Goal: Information Seeking & Learning: Understand process/instructions

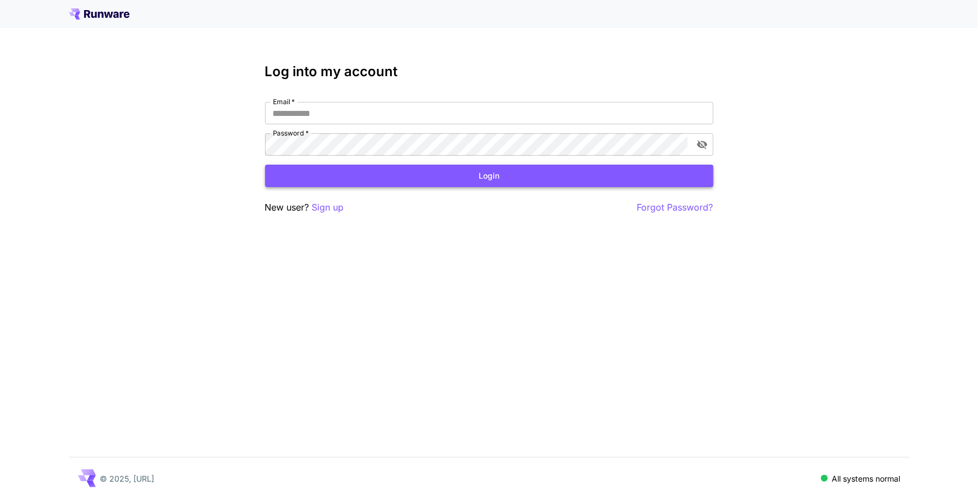
type input "**********"
click at [543, 169] on button "Login" at bounding box center [489, 176] width 448 height 23
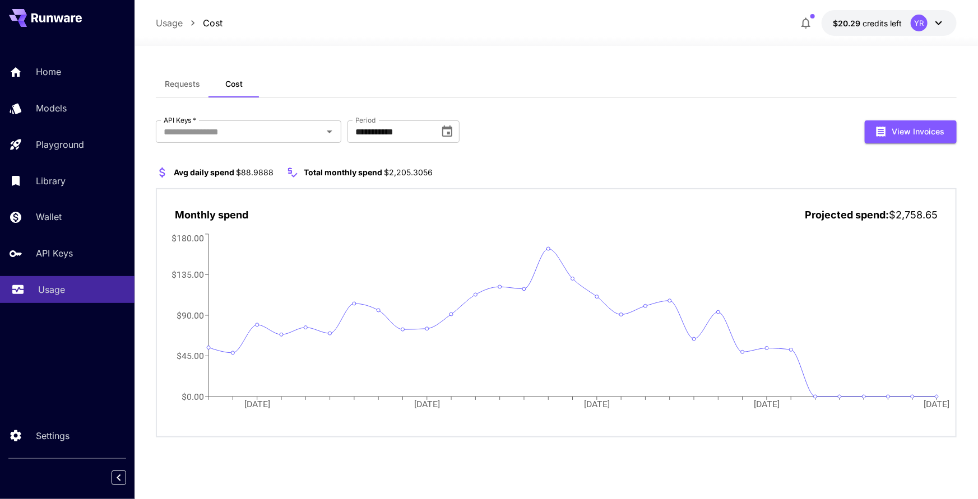
drag, startPoint x: 83, startPoint y: 287, endPoint x: 90, endPoint y: 276, distance: 12.3
click at [83, 286] on div "Usage" at bounding box center [81, 289] width 87 height 13
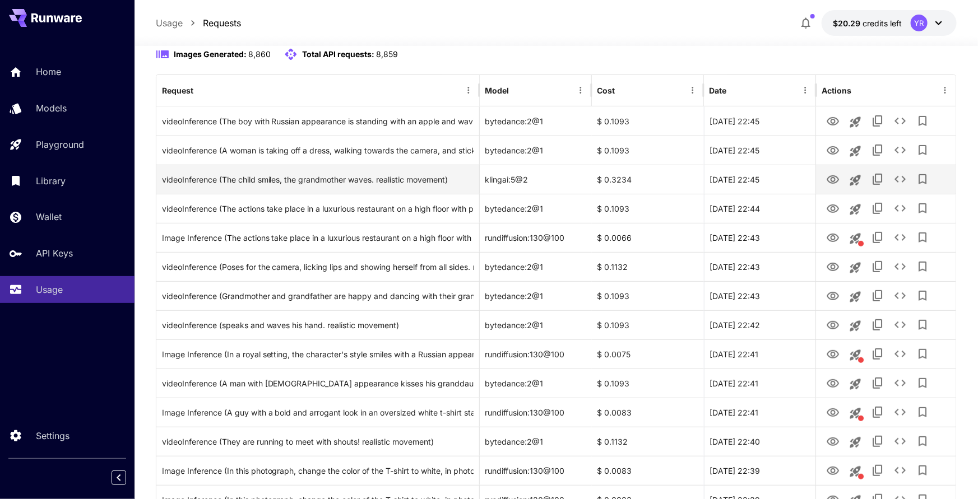
scroll to position [114, 0]
click at [824, 179] on button "View Video" at bounding box center [832, 178] width 22 height 23
click at [837, 183] on icon "View Video" at bounding box center [832, 179] width 13 height 13
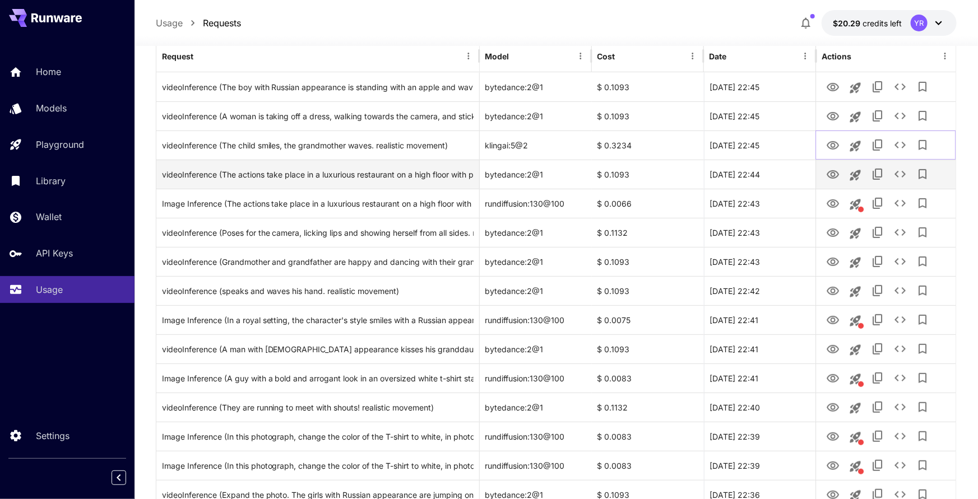
scroll to position [148, 0]
click at [829, 174] on icon "View Video" at bounding box center [832, 174] width 13 height 13
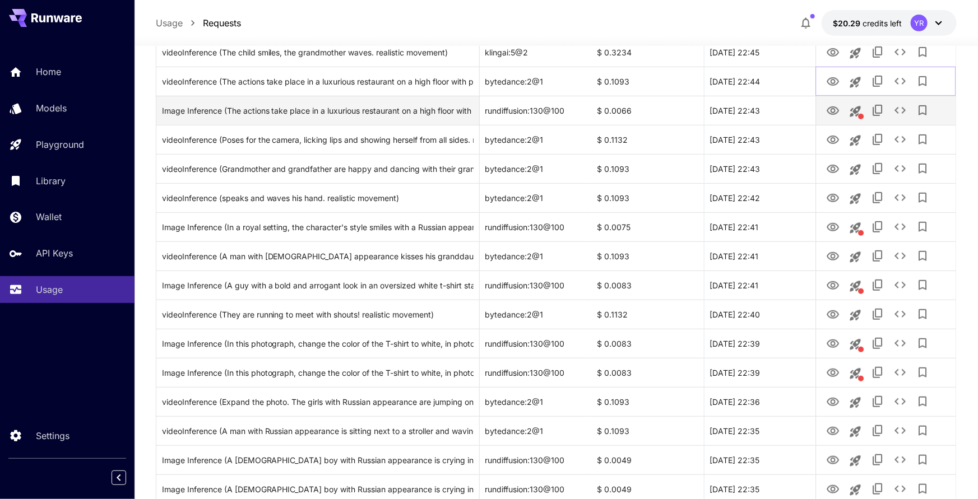
scroll to position [244, 0]
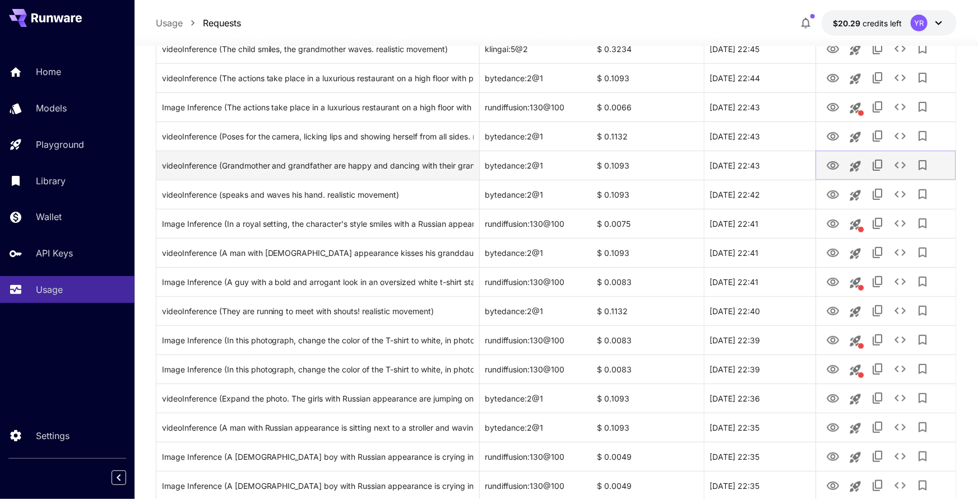
click at [829, 166] on icon "View Video" at bounding box center [832, 165] width 13 height 13
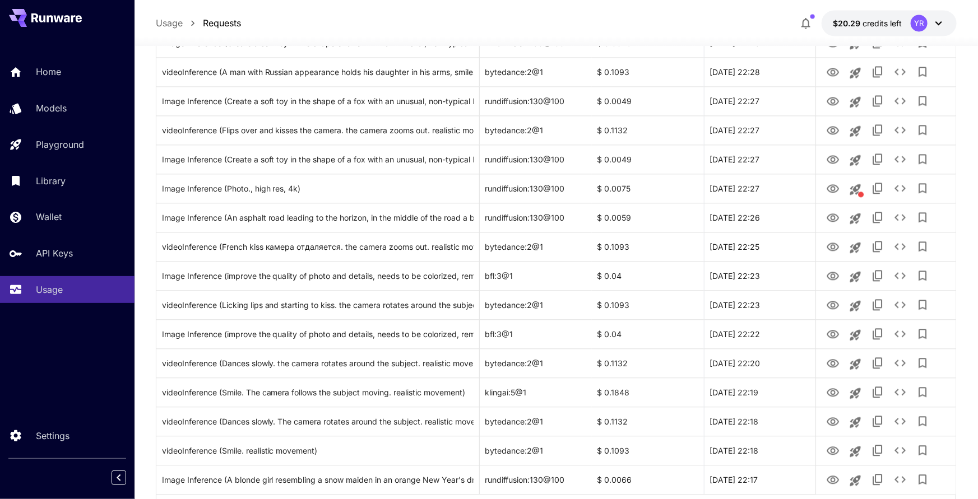
scroll to position [1241, 0]
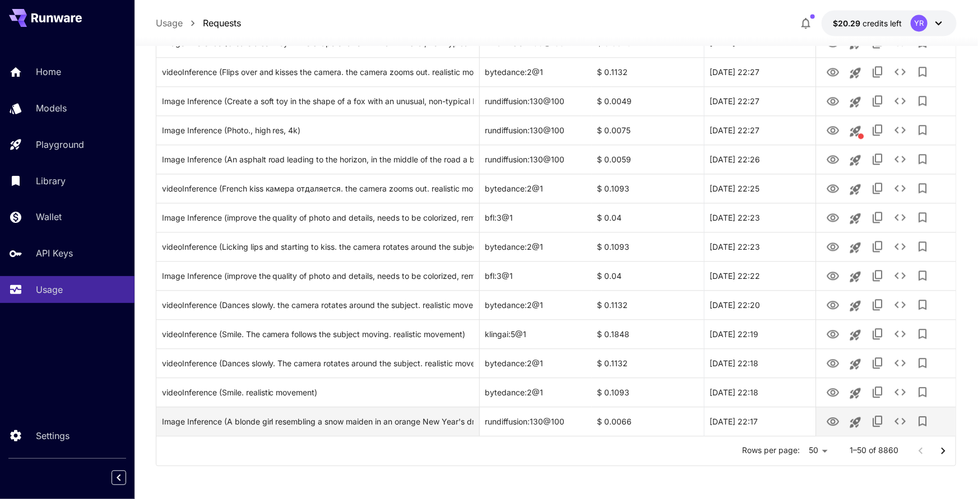
click at [945, 449] on icon "Go to next page" at bounding box center [942, 450] width 13 height 13
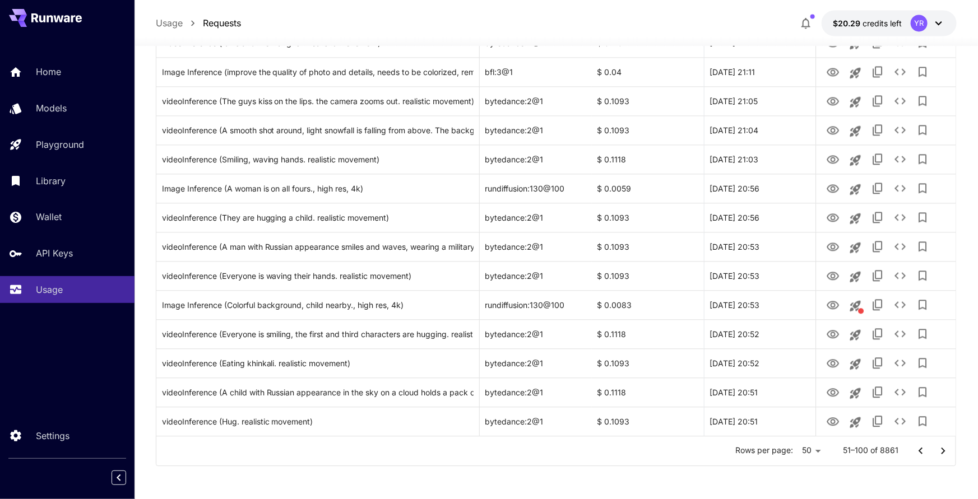
drag, startPoint x: 945, startPoint y: 450, endPoint x: 925, endPoint y: 437, distance: 23.8
click at [945, 450] on icon "Go to next page" at bounding box center [943, 450] width 4 height 7
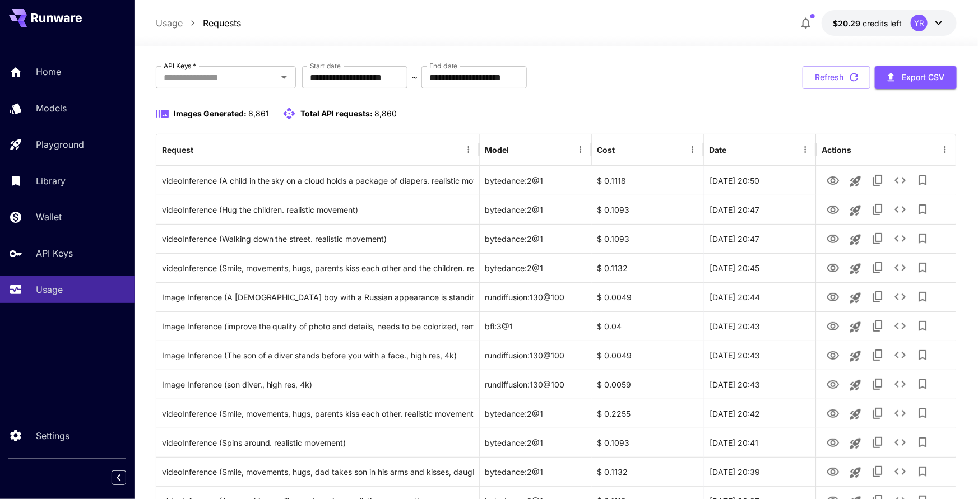
scroll to position [0, 0]
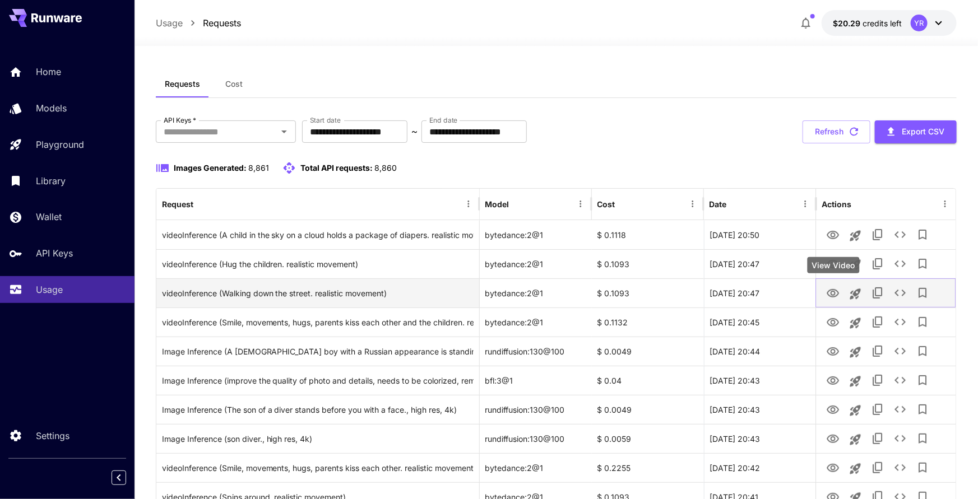
click at [827, 296] on icon "View Video" at bounding box center [832, 293] width 13 height 13
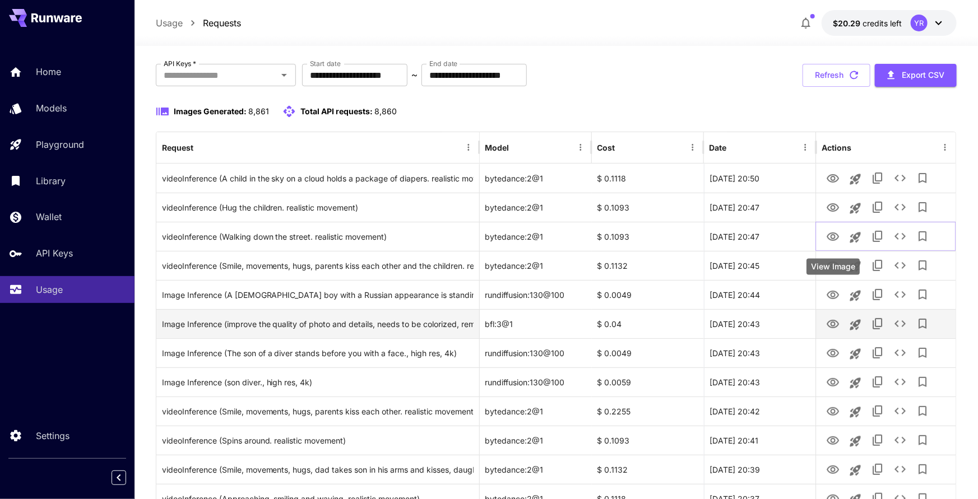
scroll to position [58, 0]
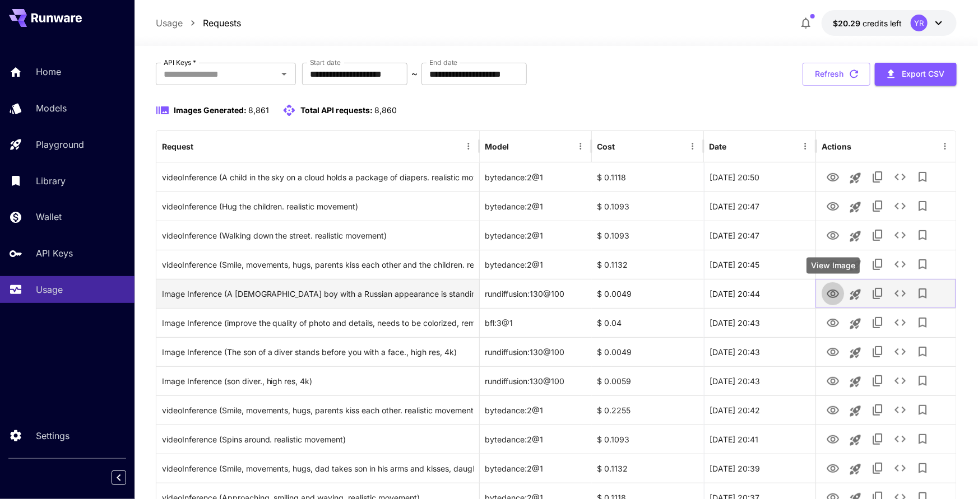
click at [833, 296] on icon "View Image" at bounding box center [832, 293] width 13 height 13
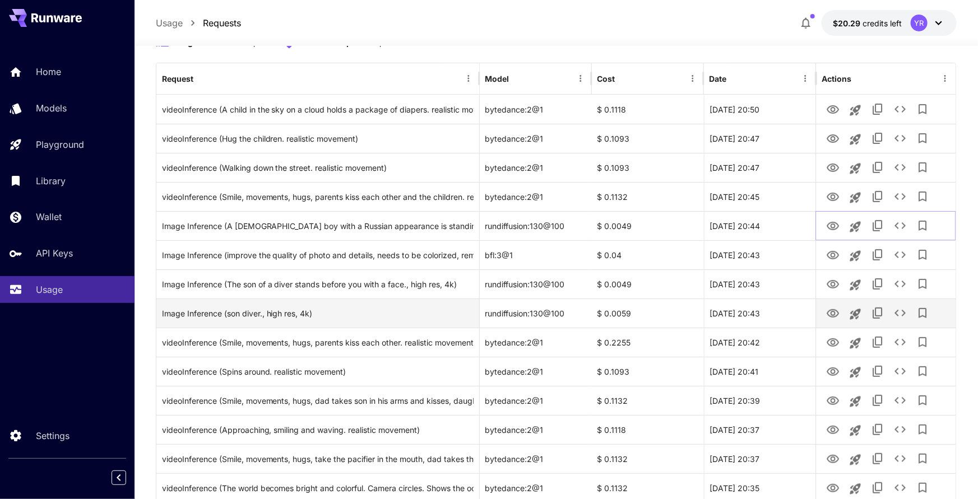
scroll to position [126, 0]
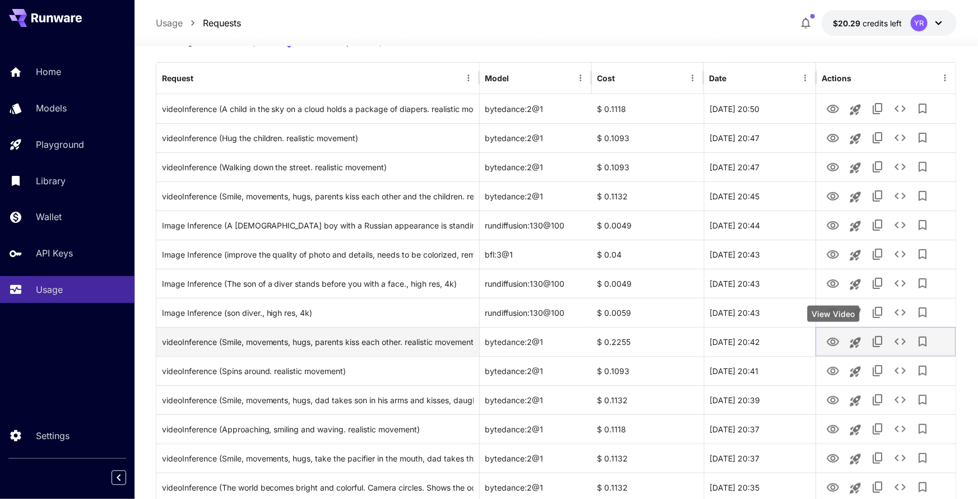
click at [828, 338] on icon "View Video" at bounding box center [832, 342] width 13 height 13
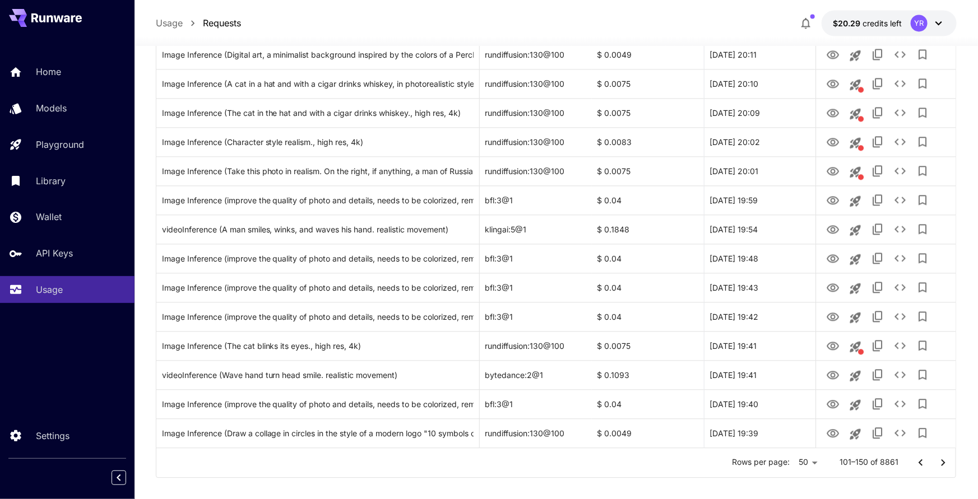
scroll to position [1226, 0]
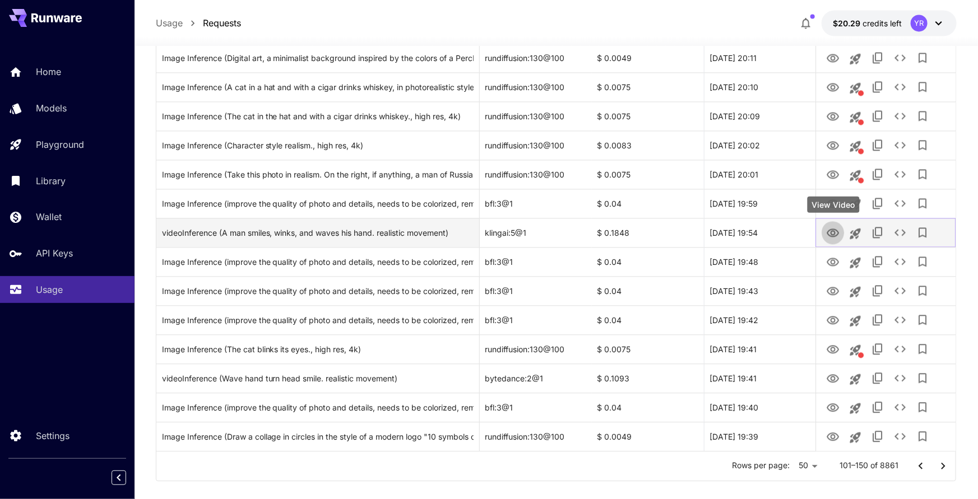
click at [829, 234] on icon "View Video" at bounding box center [832, 233] width 12 height 8
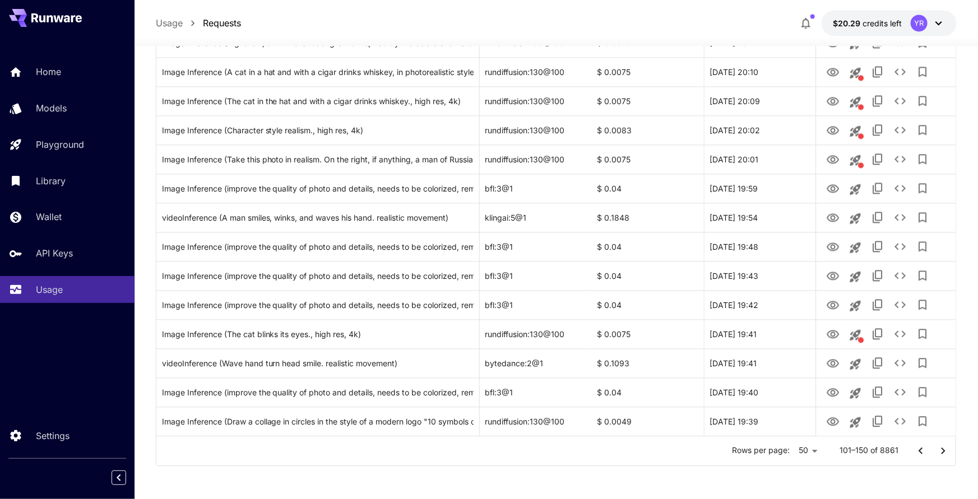
click at [937, 450] on icon "Go to next page" at bounding box center [942, 450] width 13 height 13
